Goal: Communication & Community: Answer question/provide support

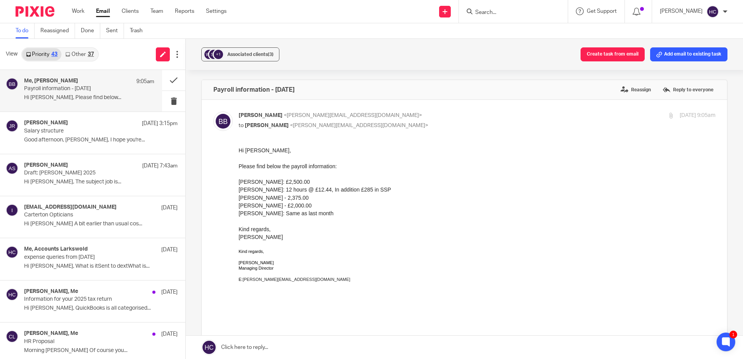
scroll to position [311, 0]
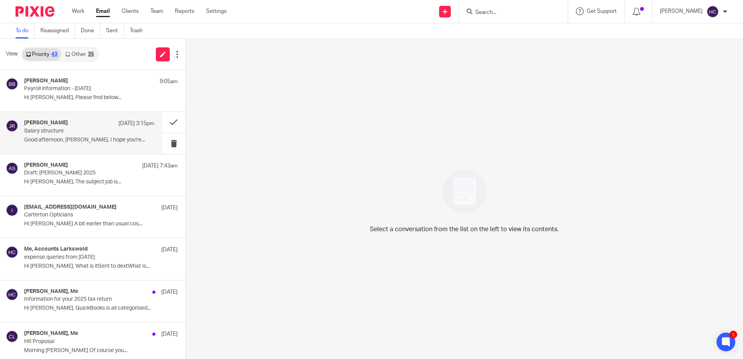
click at [71, 131] on p "Salary structure" at bounding box center [76, 131] width 104 height 7
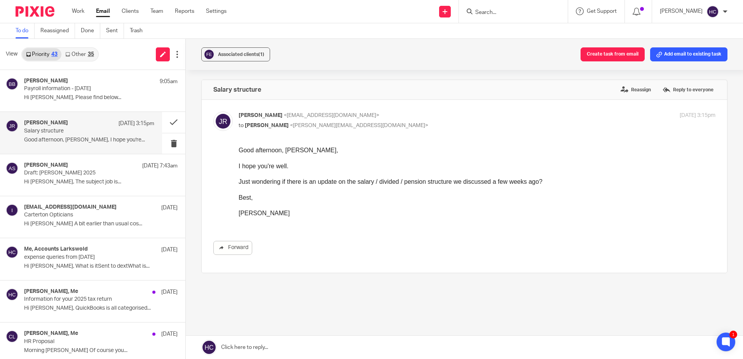
click at [248, 349] on link at bounding box center [464, 347] width 557 height 23
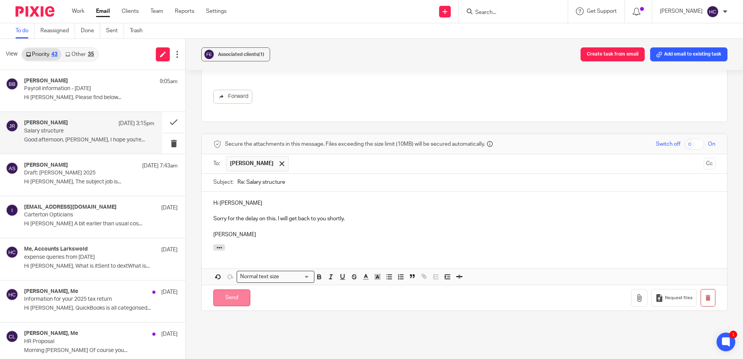
click at [232, 291] on input "Send" at bounding box center [231, 298] width 37 height 17
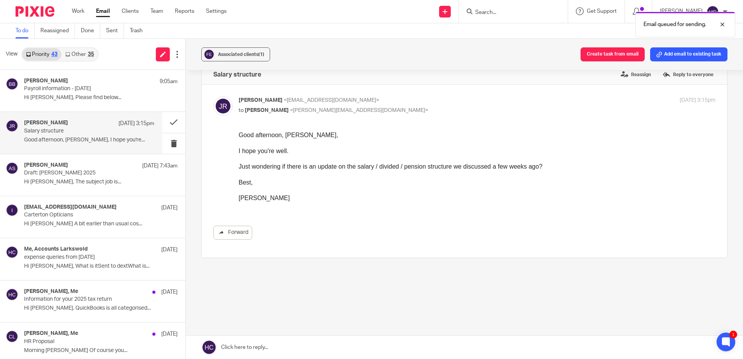
click at [77, 54] on link "Other 35" at bounding box center [79, 54] width 36 height 12
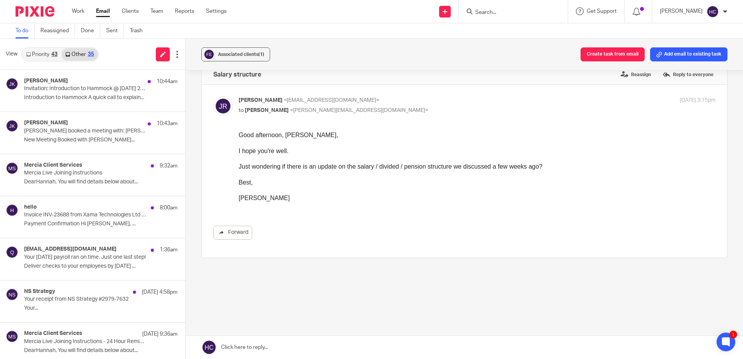
click at [52, 57] on link "Priority 43" at bounding box center [41, 54] width 39 height 12
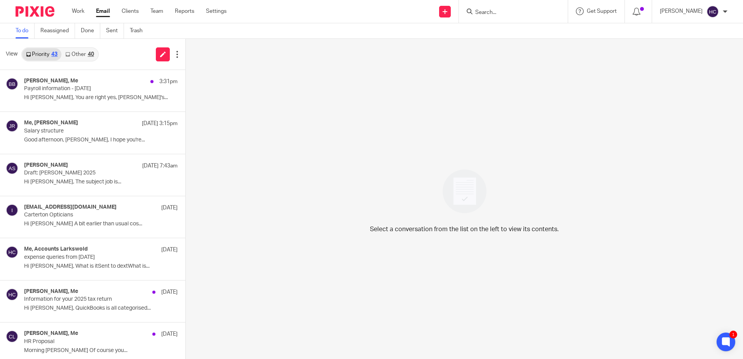
click at [84, 52] on link "Other 40" at bounding box center [79, 54] width 36 height 12
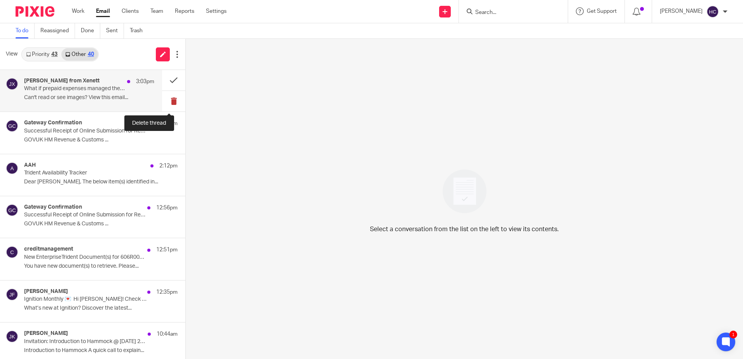
click at [163, 101] on button at bounding box center [173, 101] width 23 height 21
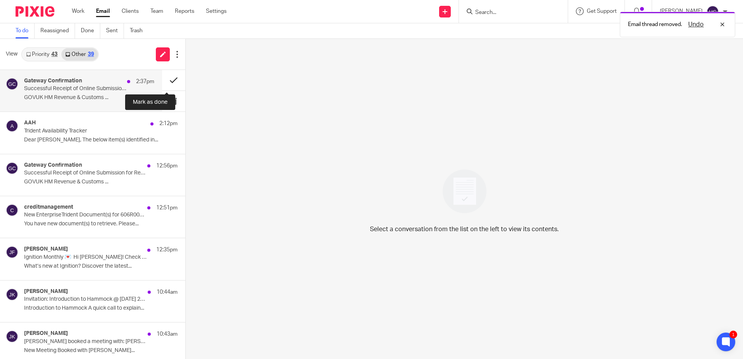
click at [164, 79] on button at bounding box center [173, 80] width 23 height 21
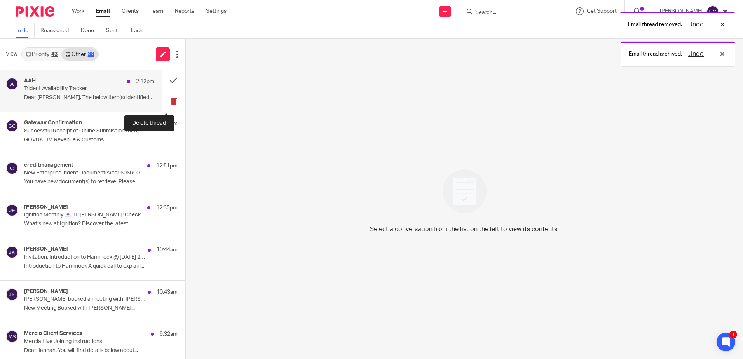
click at [162, 102] on button at bounding box center [173, 101] width 23 height 21
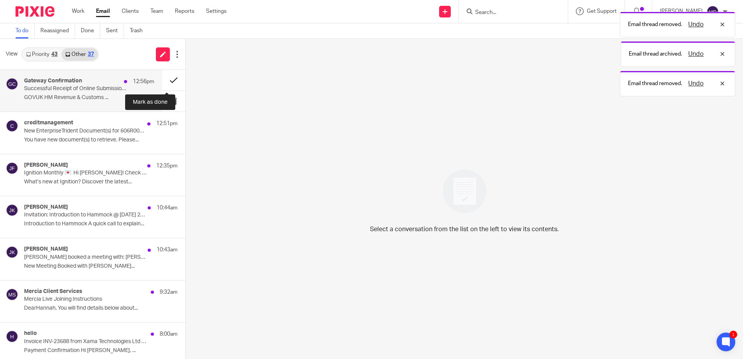
click at [162, 78] on button at bounding box center [173, 80] width 23 height 21
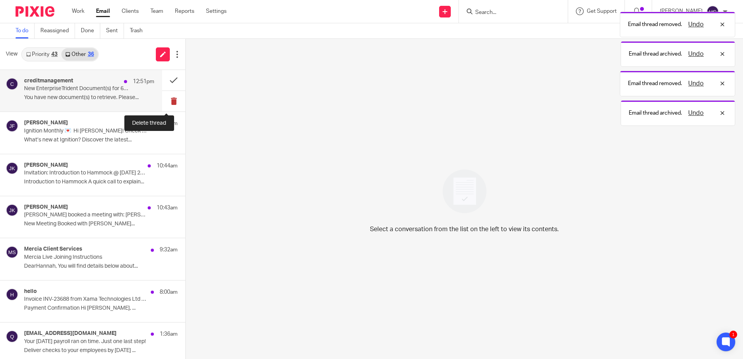
click at [167, 101] on button at bounding box center [173, 101] width 23 height 21
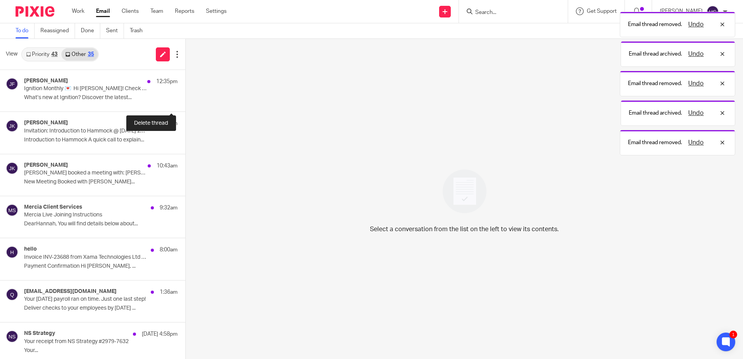
click at [185, 101] on button at bounding box center [188, 101] width 6 height 21
